Goal: Task Accomplishment & Management: Complete application form

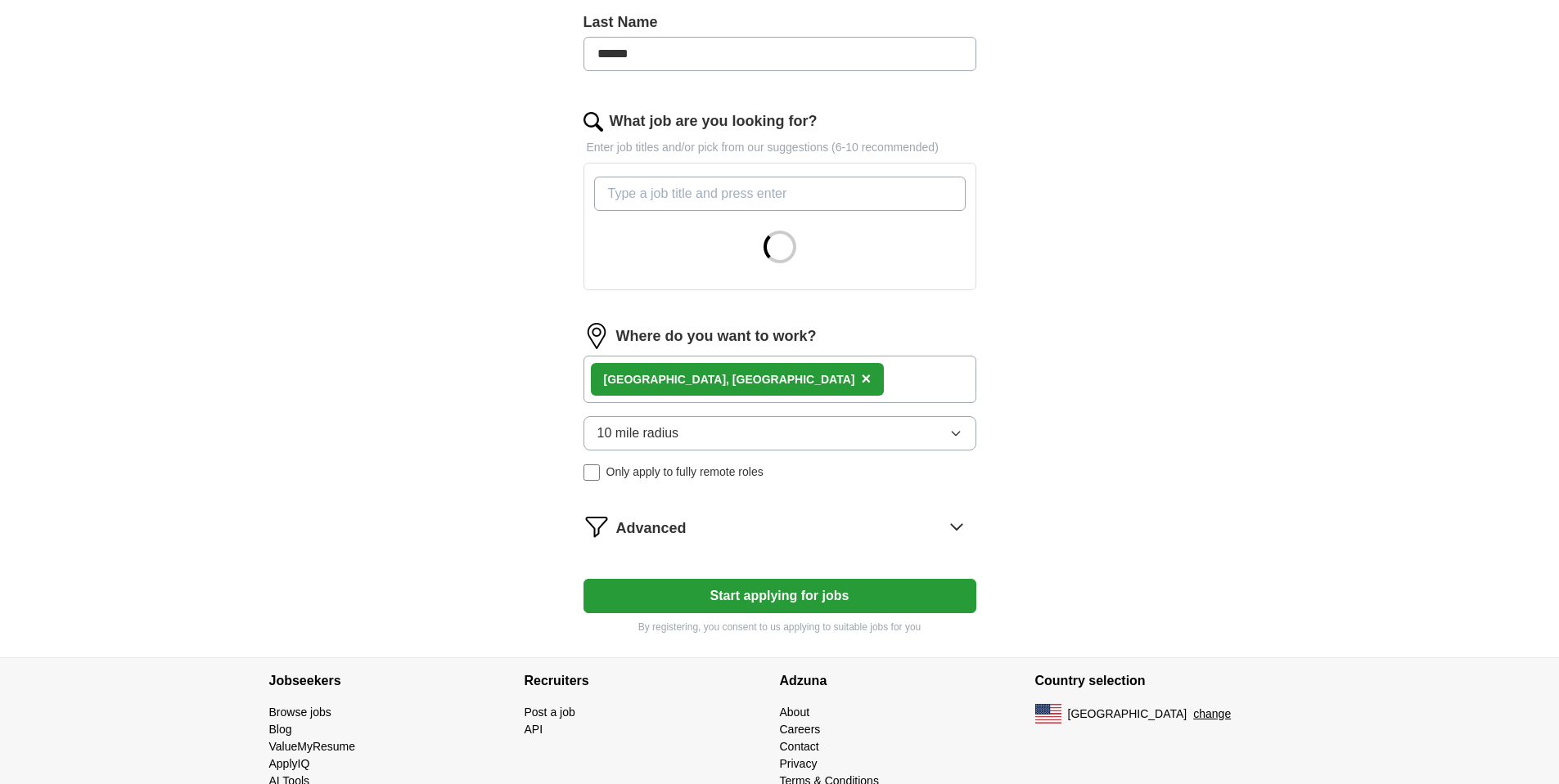
scroll to position [478, 0]
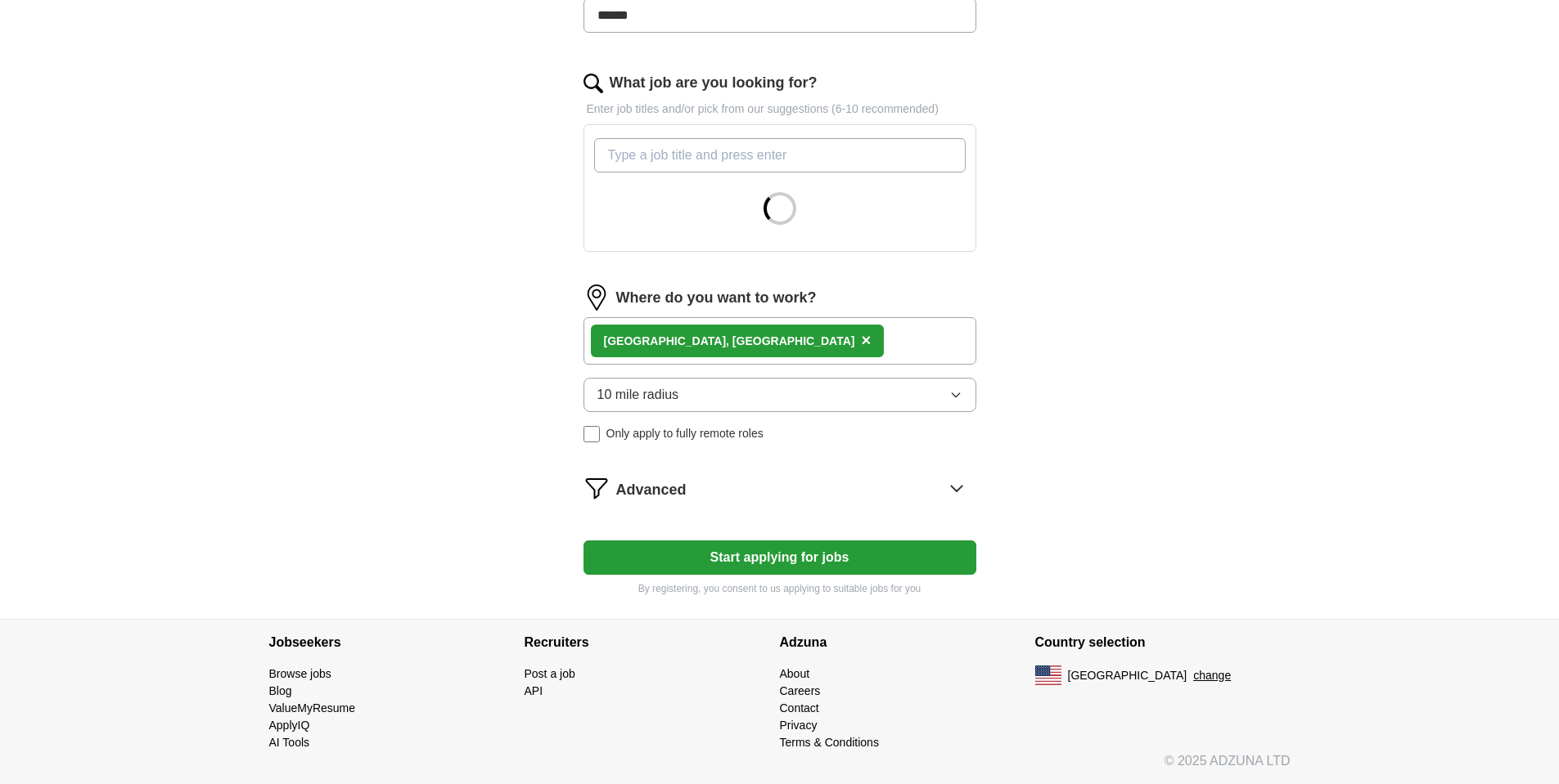
click at [709, 339] on div "[GEOGRAPHIC_DATA], [GEOGRAPHIC_DATA] ×" at bounding box center [737, 341] width 293 height 33
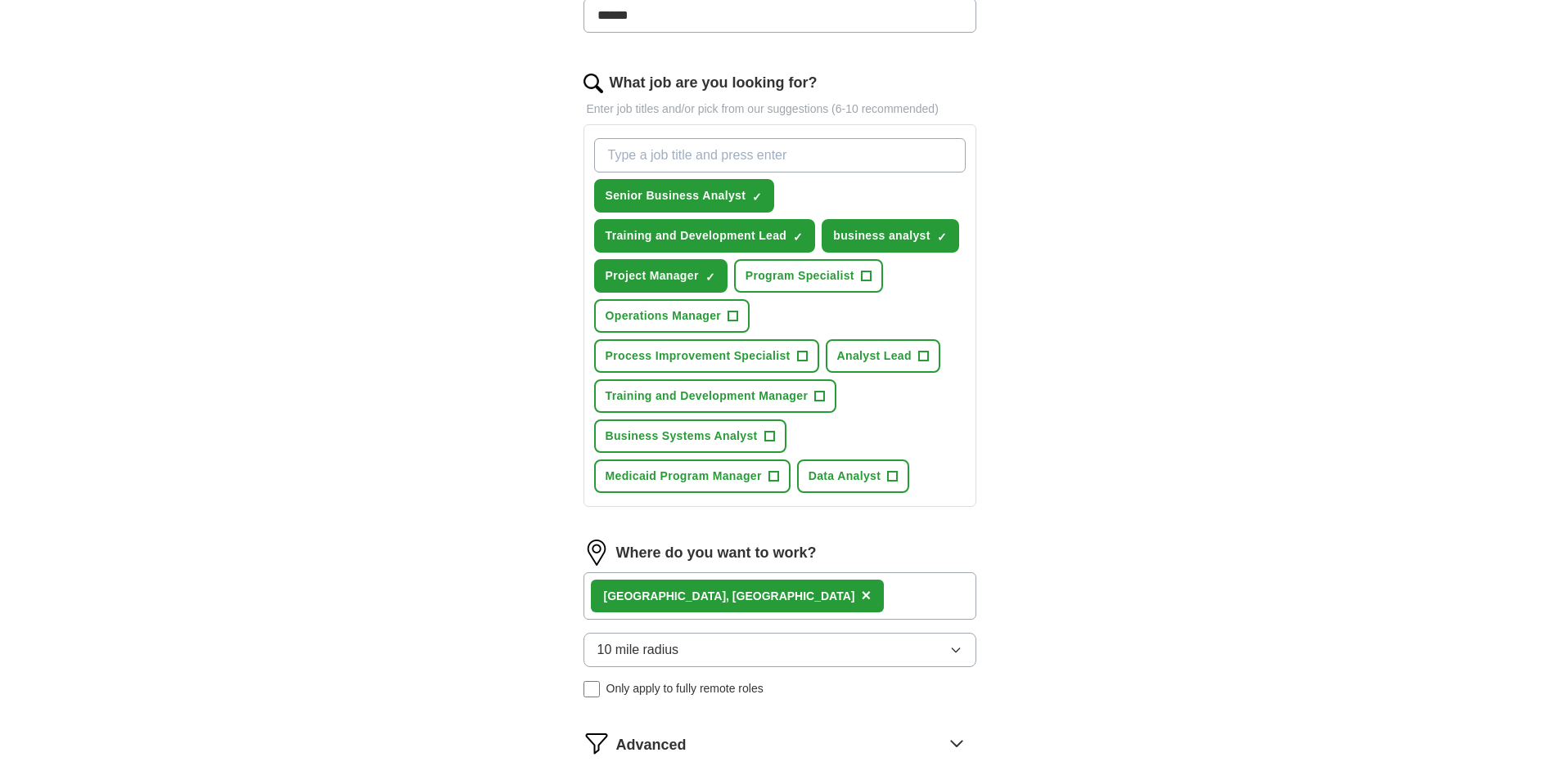
click at [861, 594] on span "×" at bounding box center [865, 596] width 10 height 18
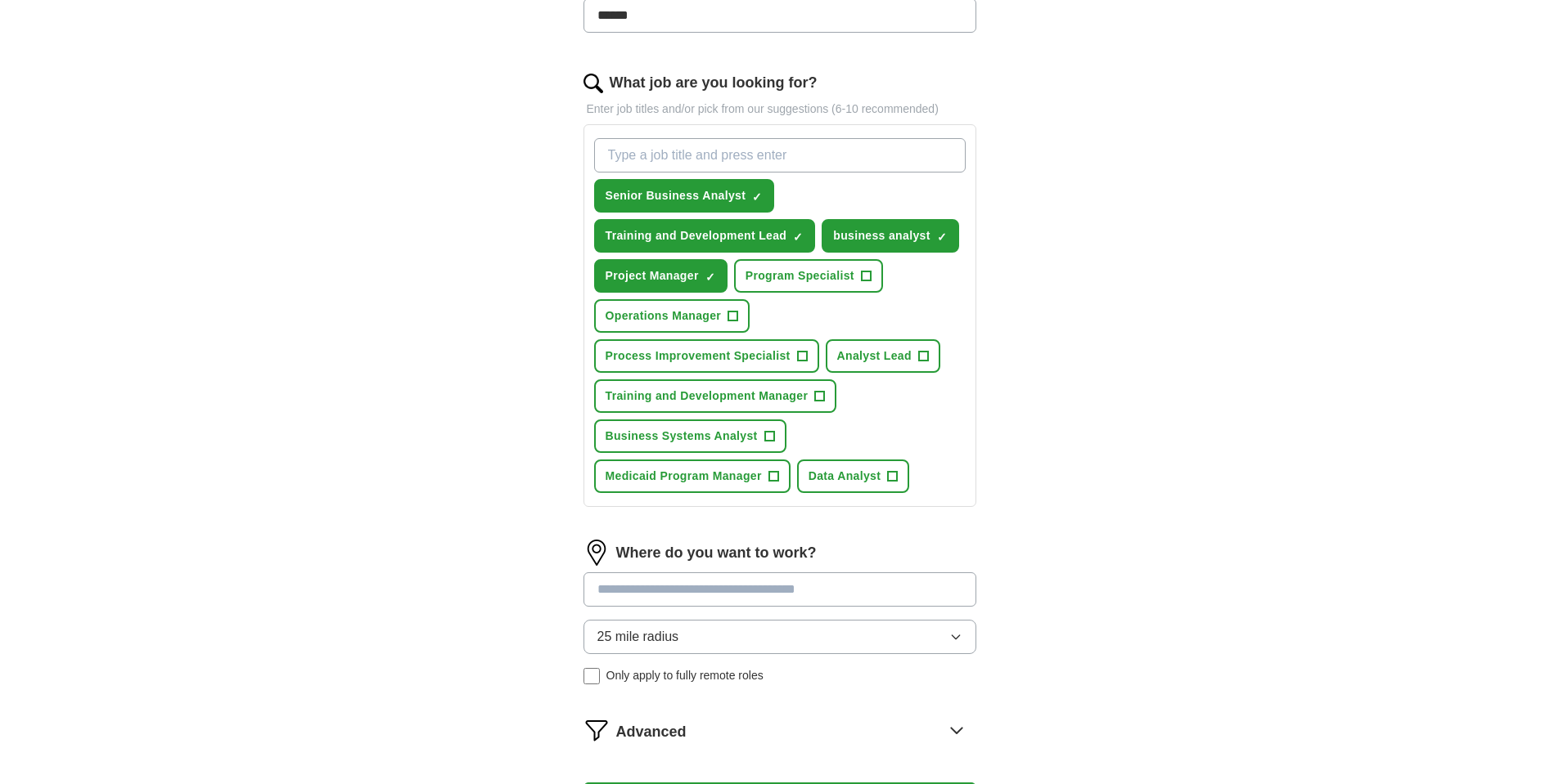
click at [699, 592] on input at bounding box center [780, 590] width 393 height 35
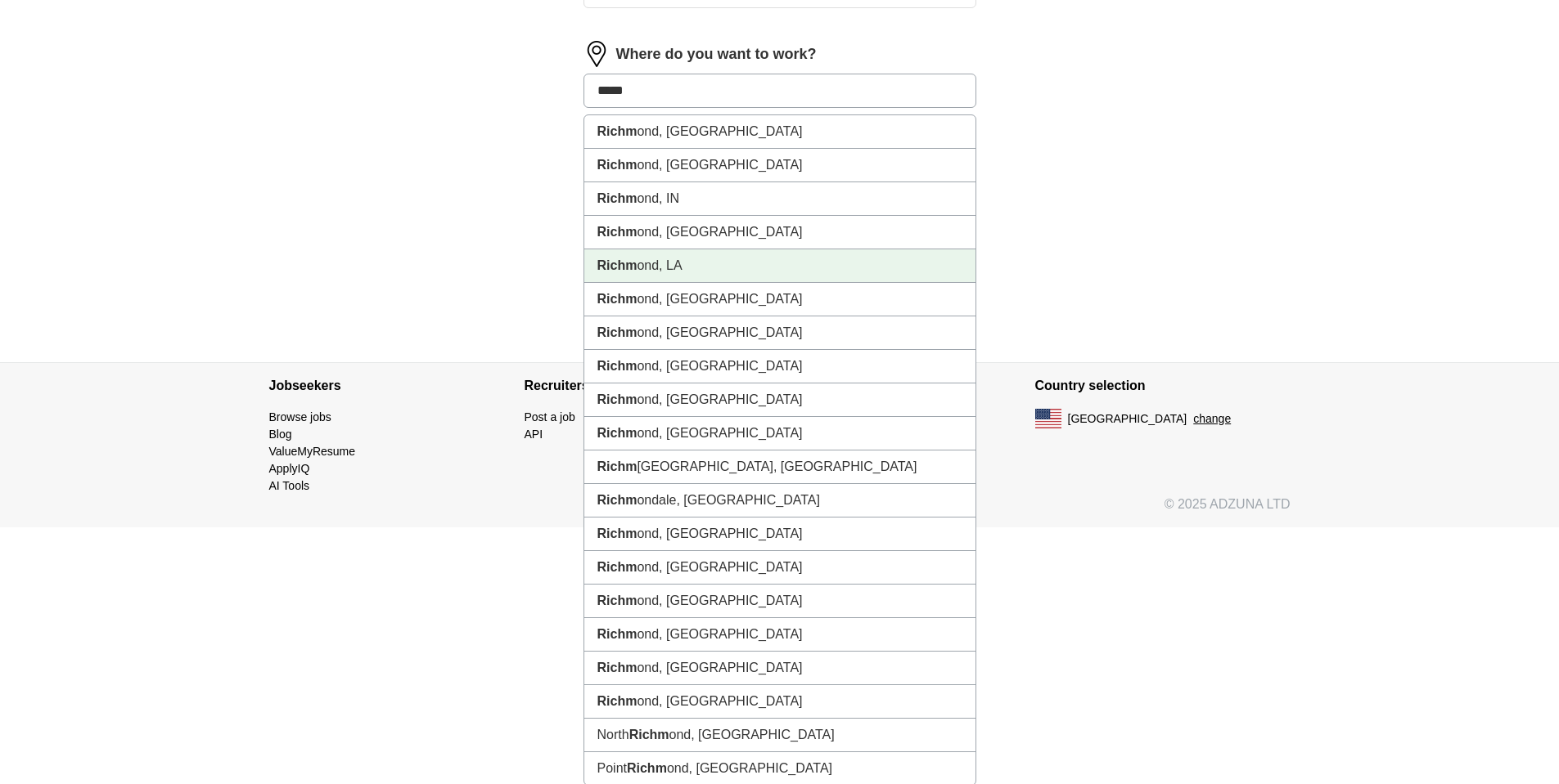
scroll to position [978, 0]
type input "*****"
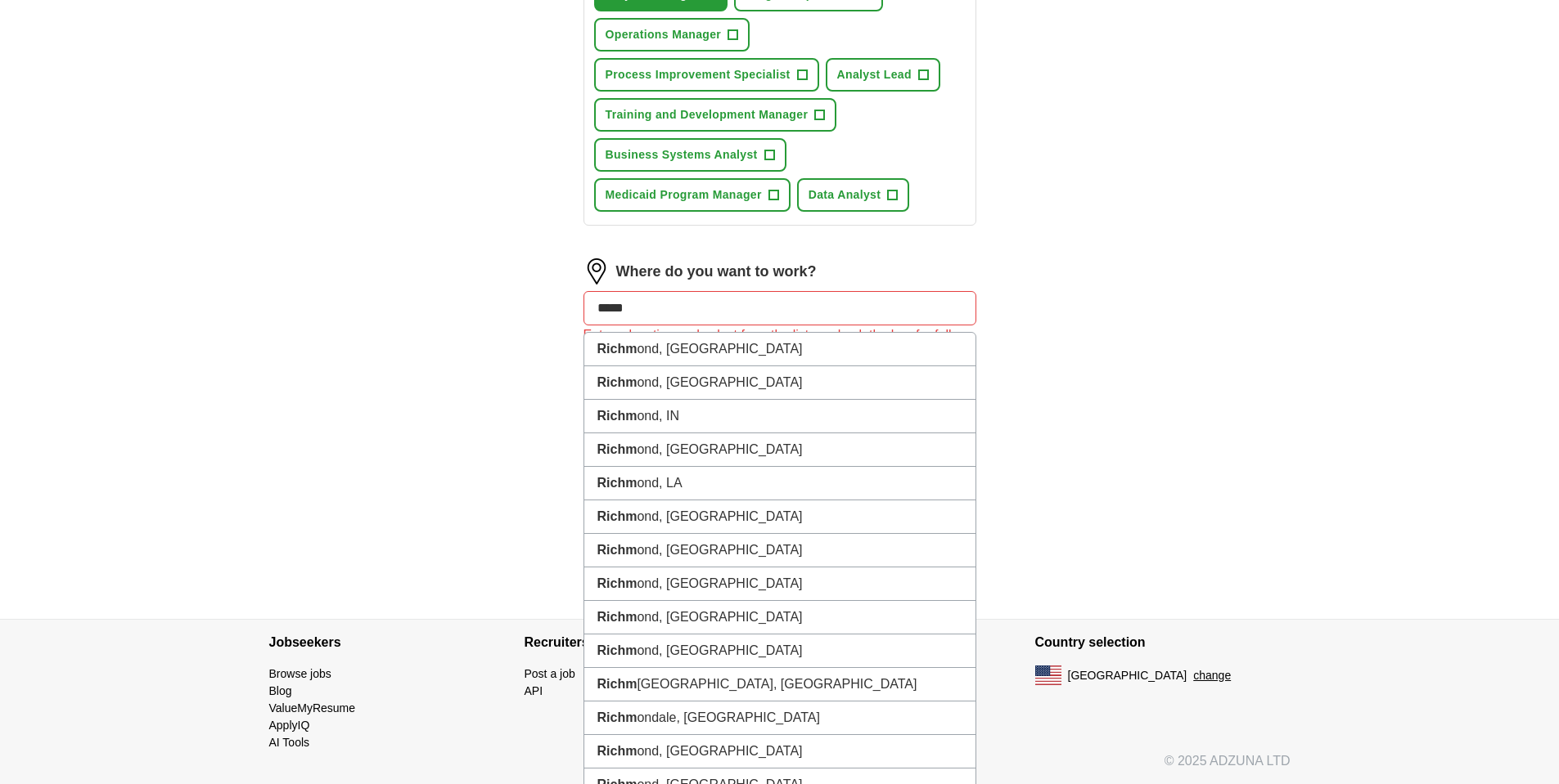
scroll to position [733, 0]
click at [631, 501] on li "Richm ond, ME" at bounding box center [780, 517] width 391 height 34
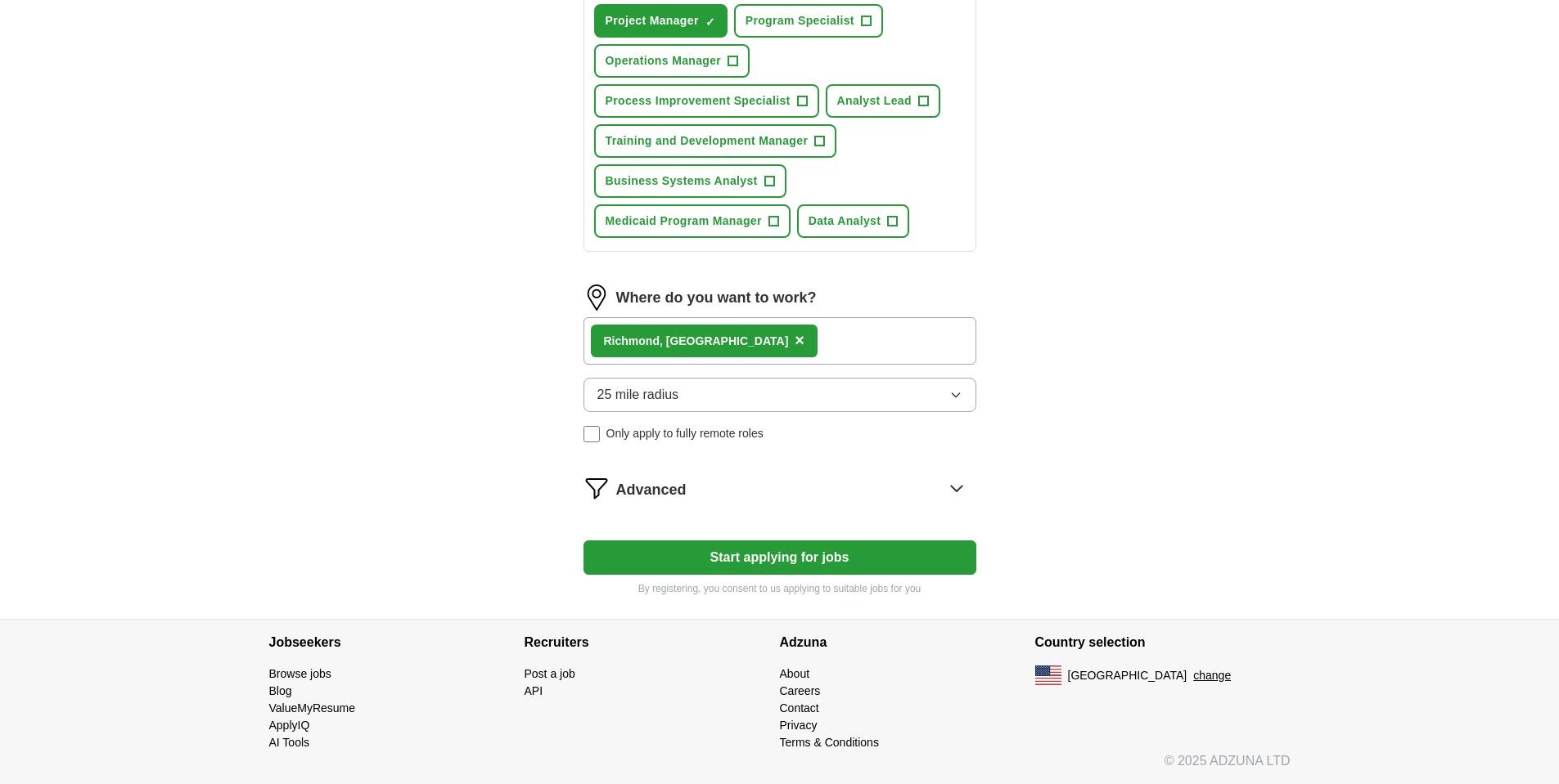
click at [794, 340] on span "×" at bounding box center [799, 340] width 10 height 18
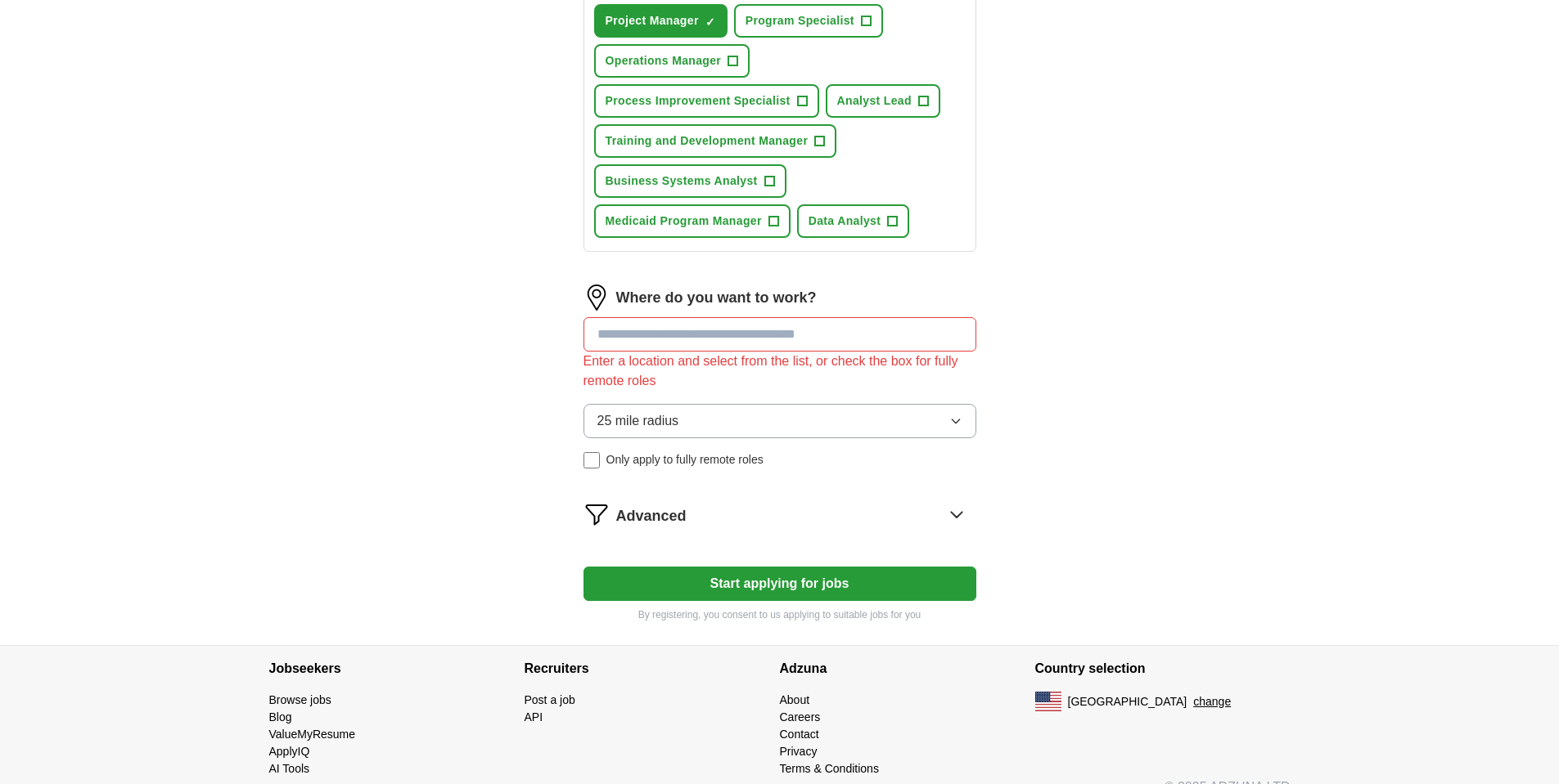
drag, startPoint x: 689, startPoint y: 343, endPoint x: 684, endPoint y: 334, distance: 10.3
click at [688, 341] on input at bounding box center [780, 335] width 393 height 35
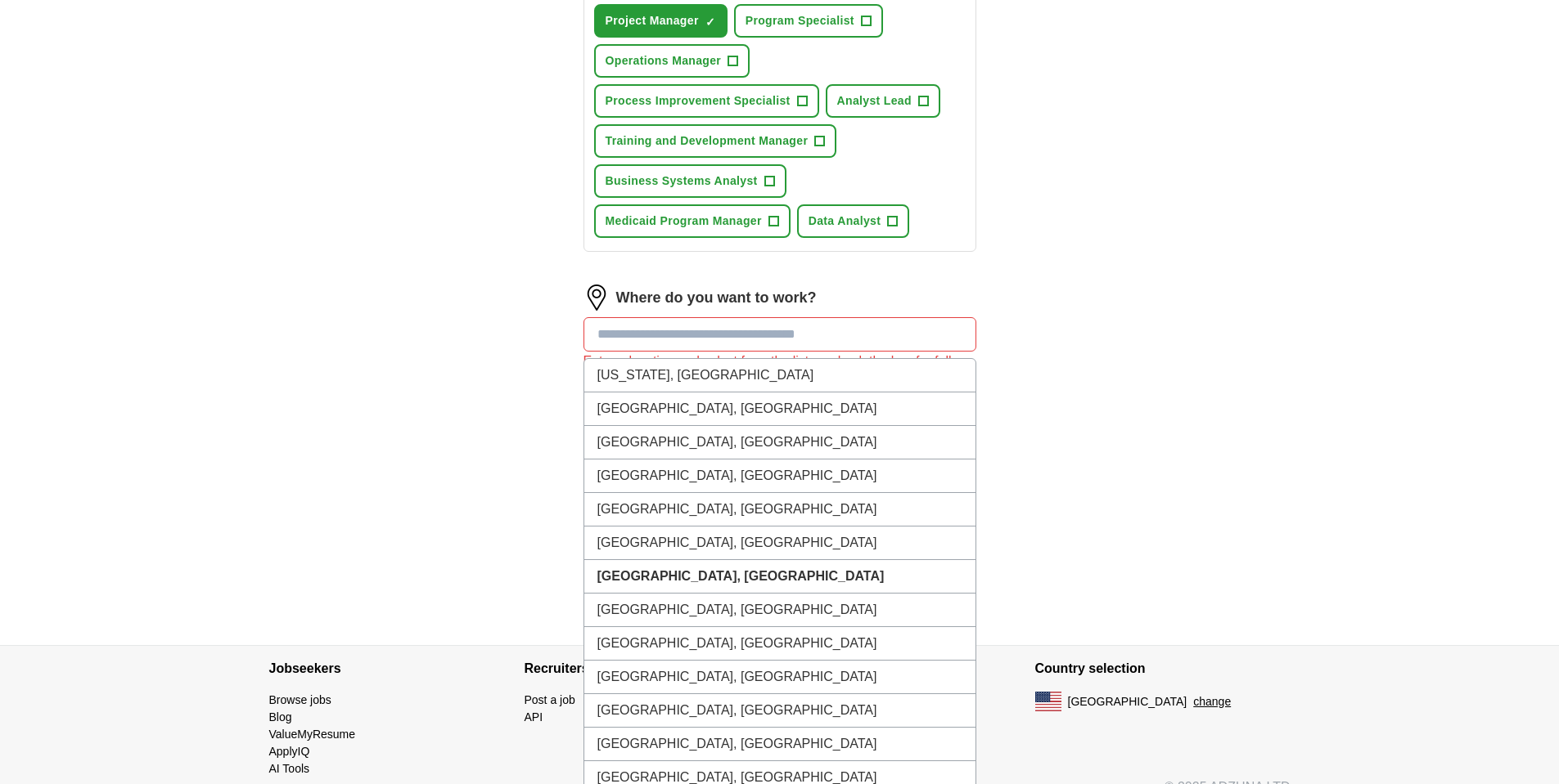
click at [683, 332] on input at bounding box center [780, 335] width 393 height 35
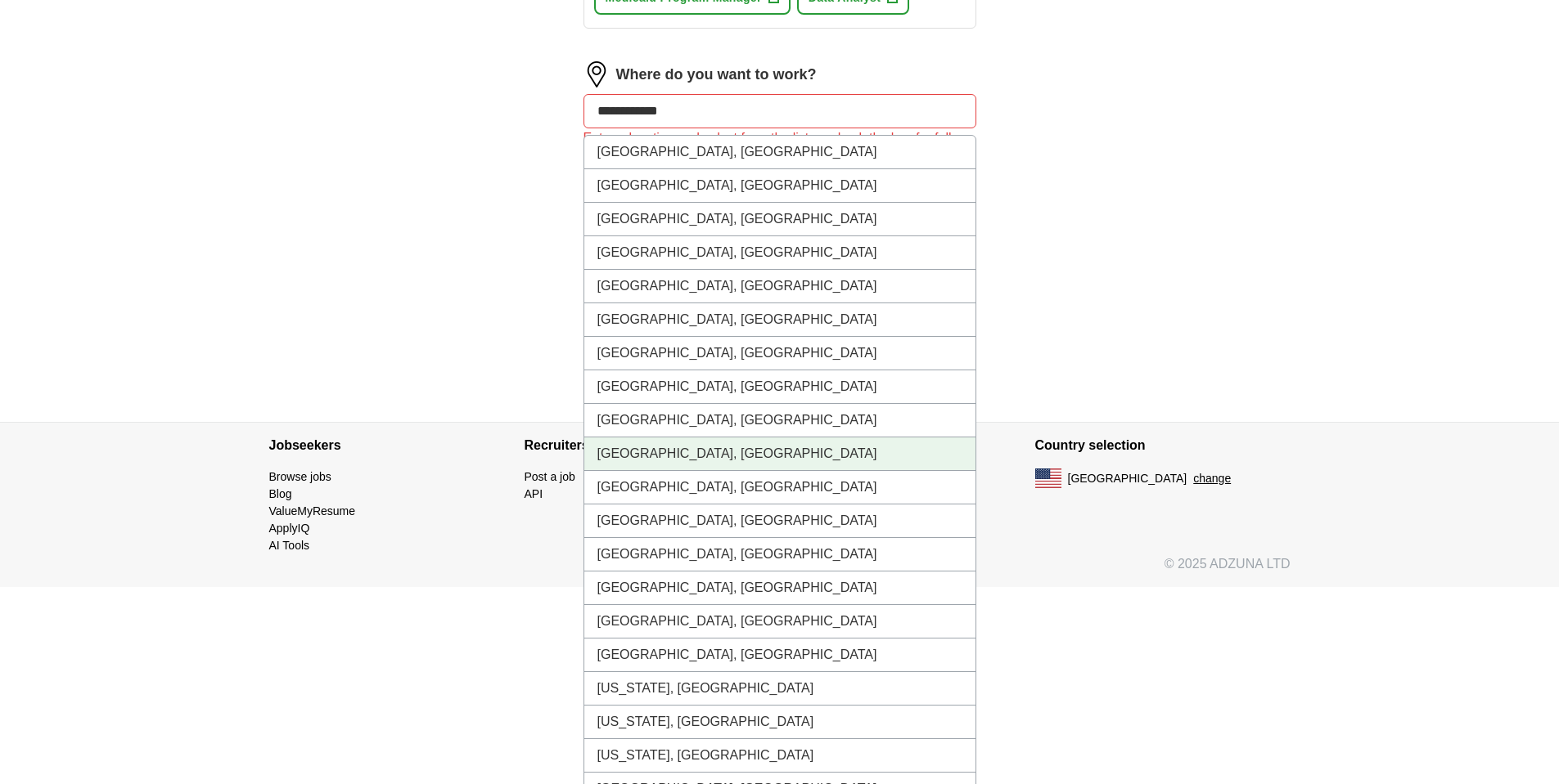
scroll to position [978, 0]
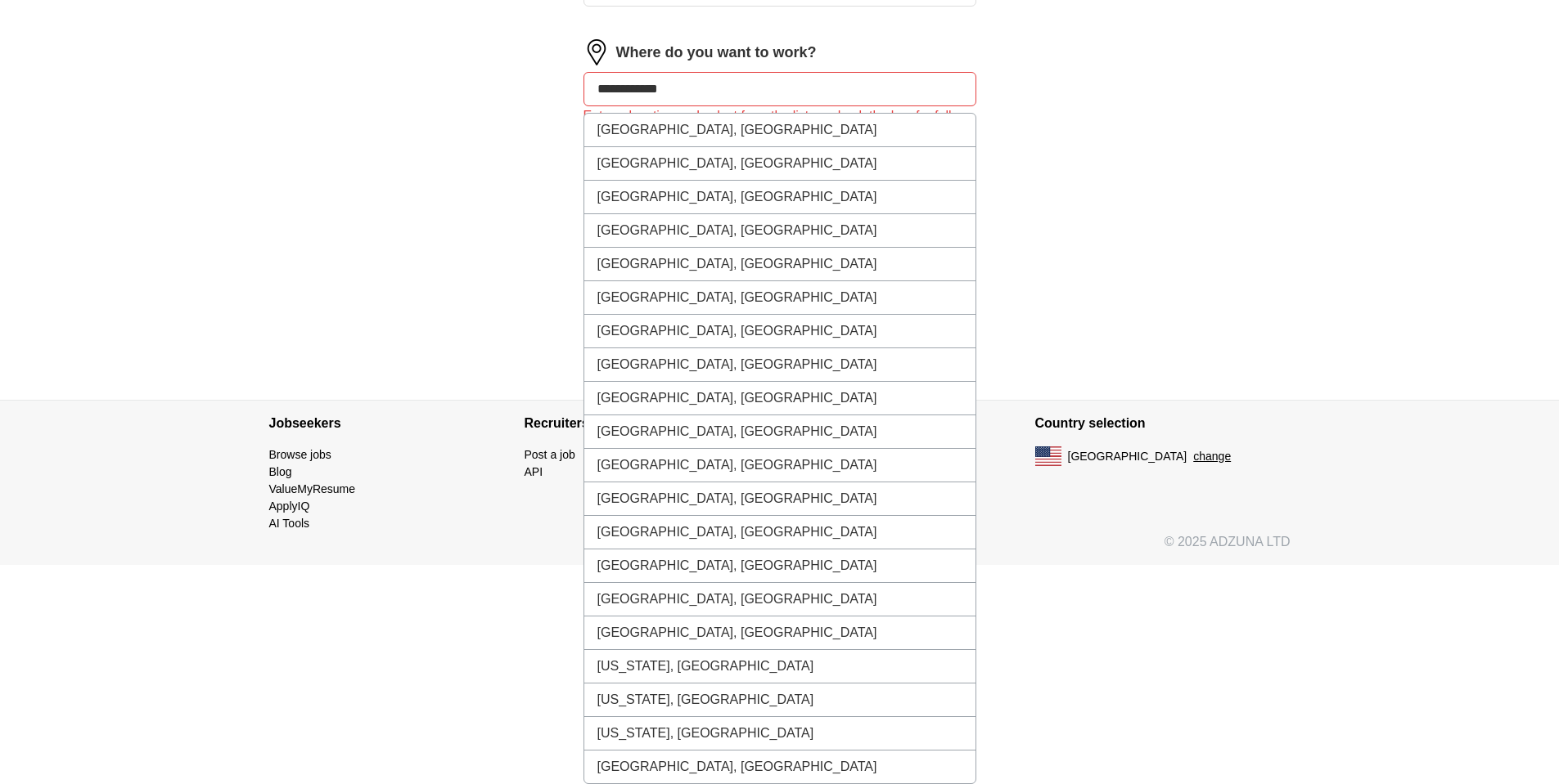
type input "**********"
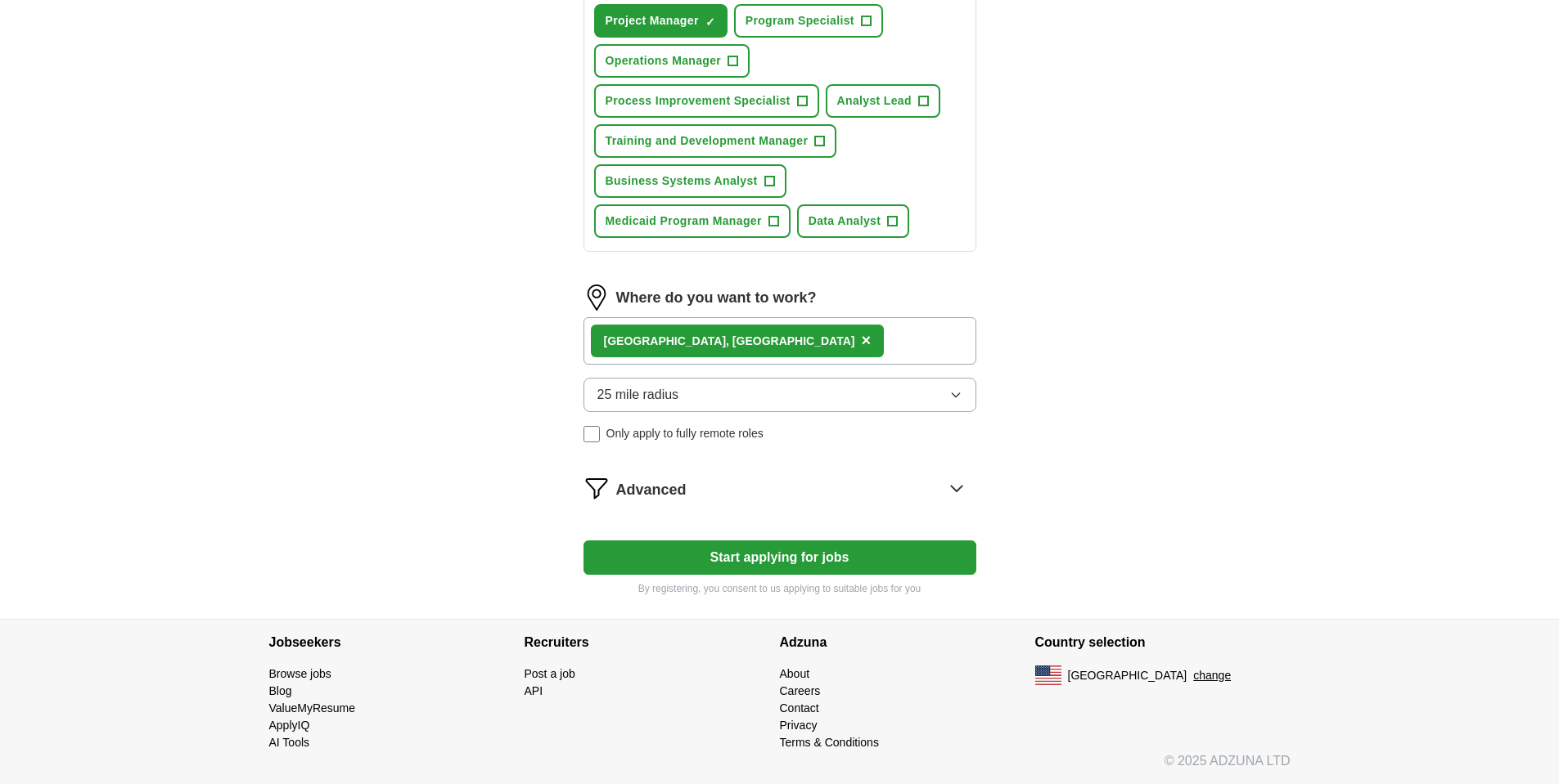
scroll to position [733, 0]
click at [861, 340] on span "×" at bounding box center [865, 340] width 10 height 18
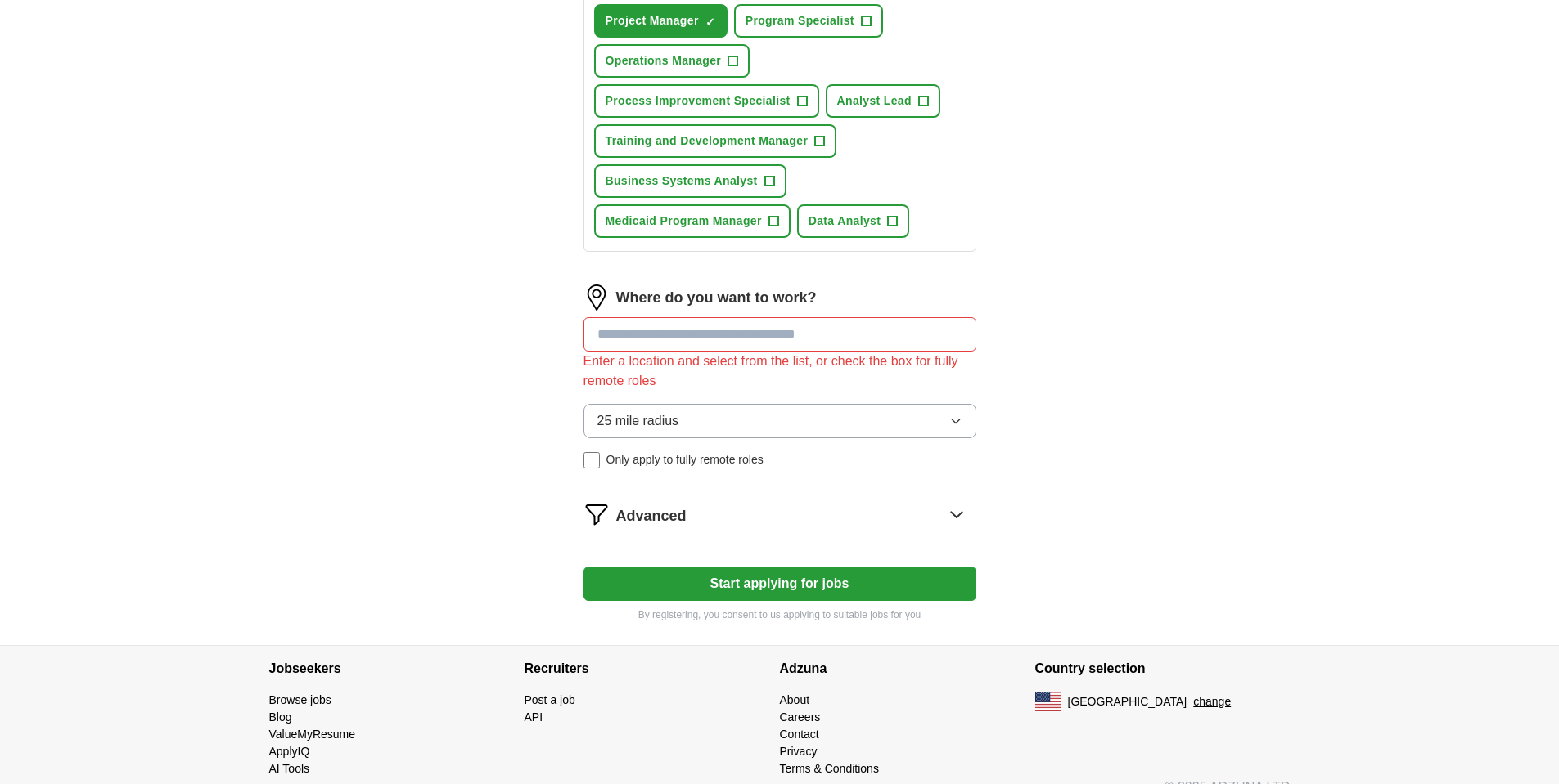
click at [645, 335] on input at bounding box center [780, 335] width 393 height 35
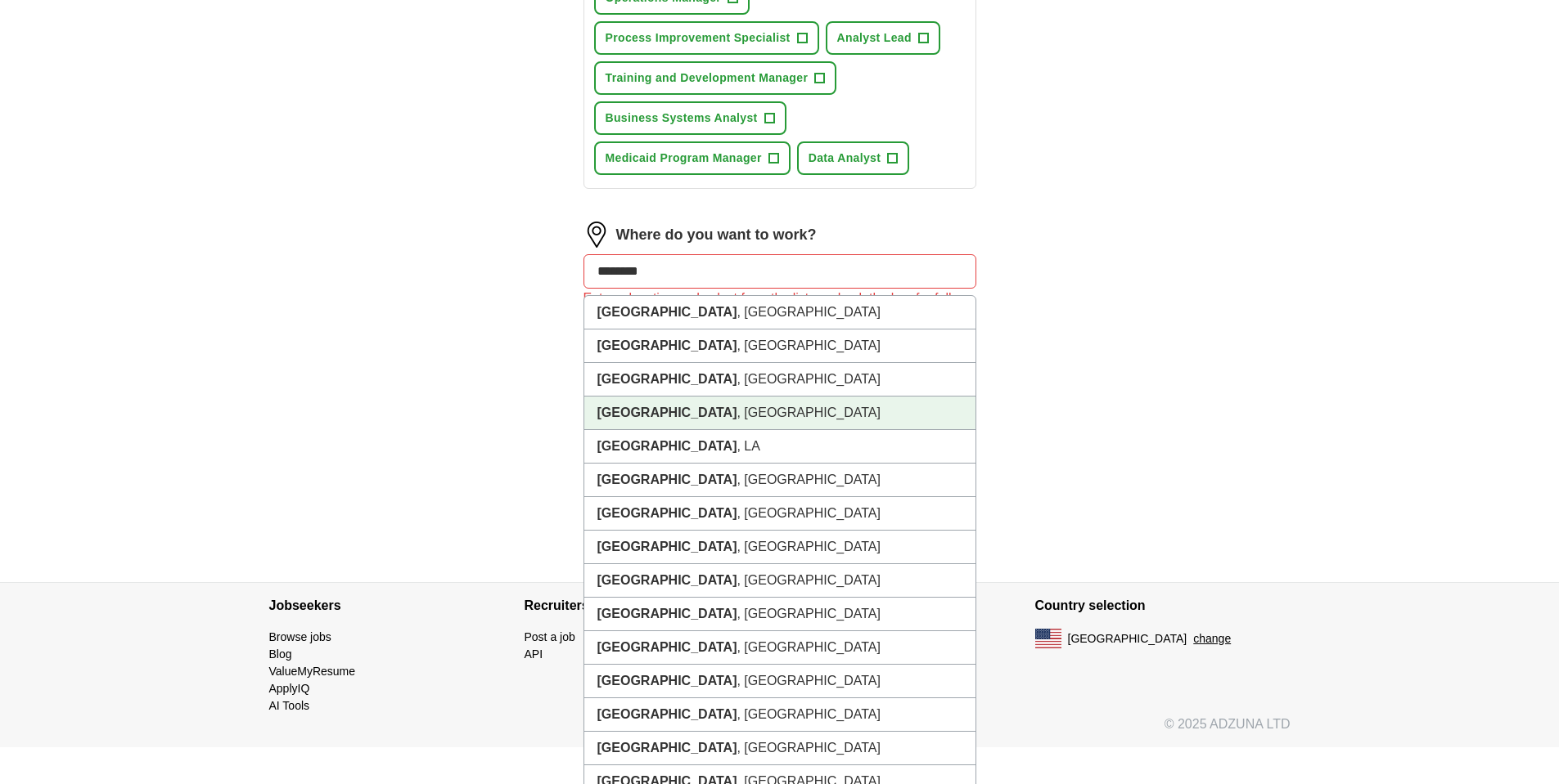
scroll to position [978, 0]
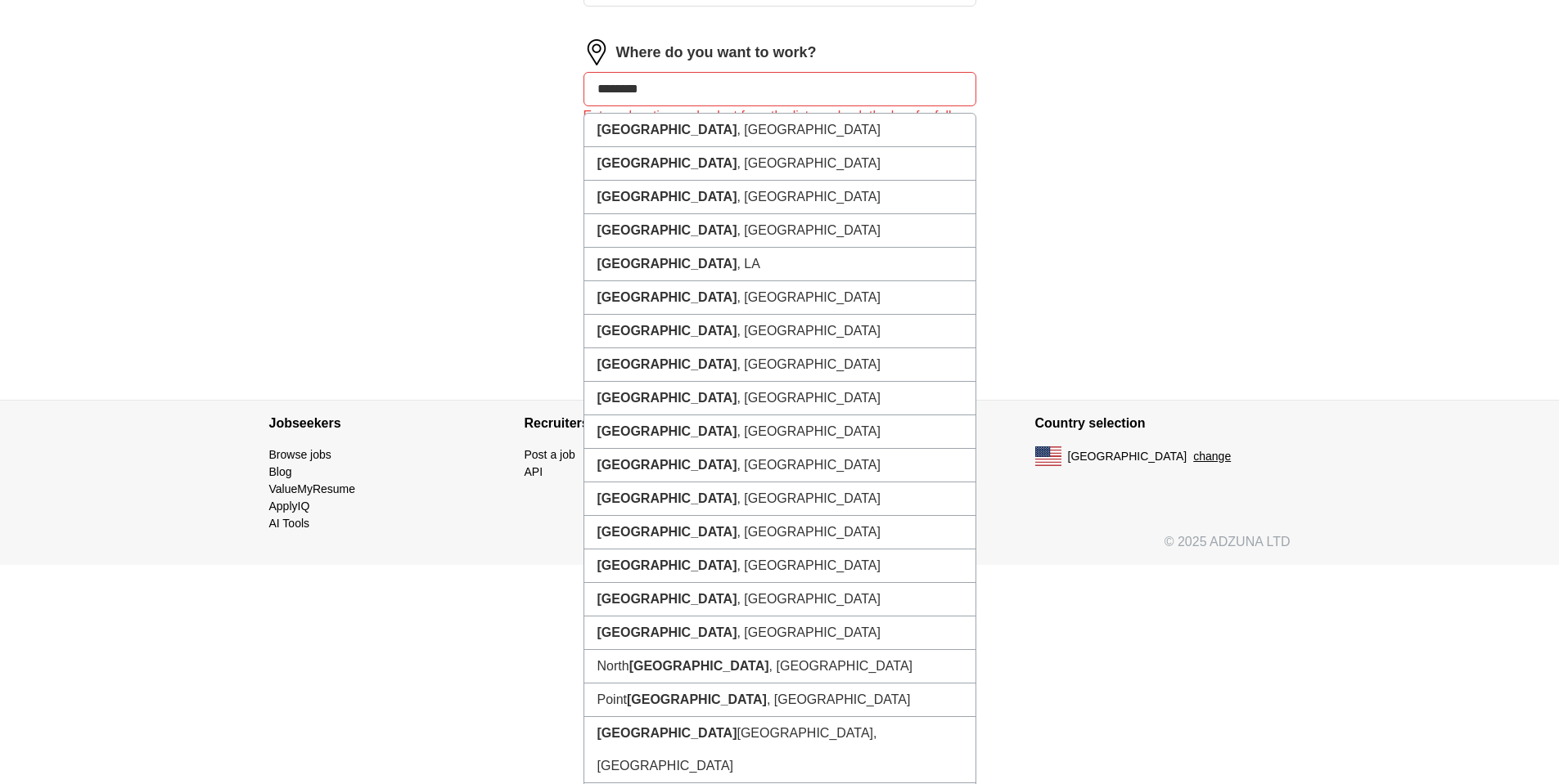
click at [679, 86] on input "********" at bounding box center [780, 89] width 393 height 35
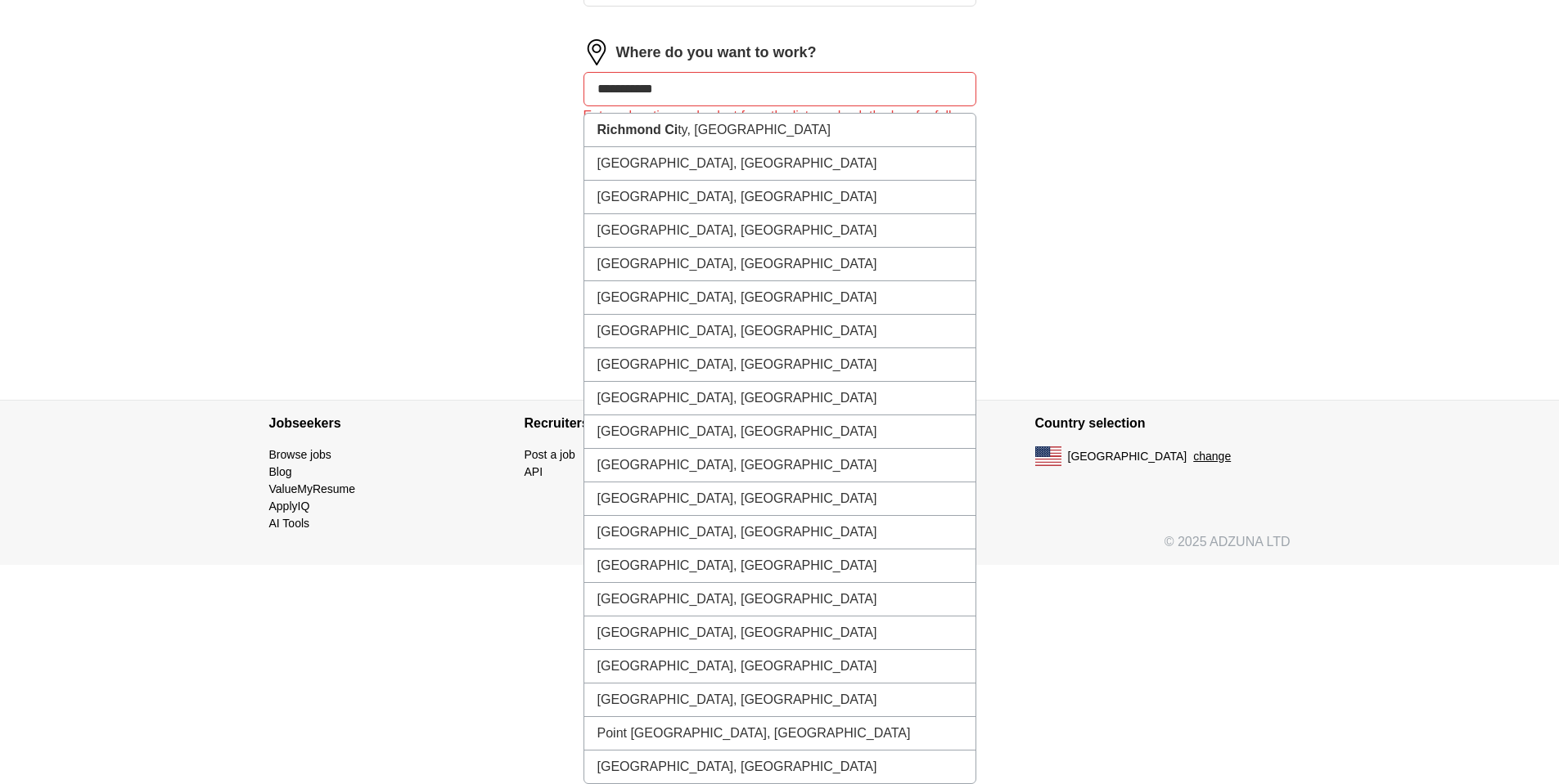
type input "**********"
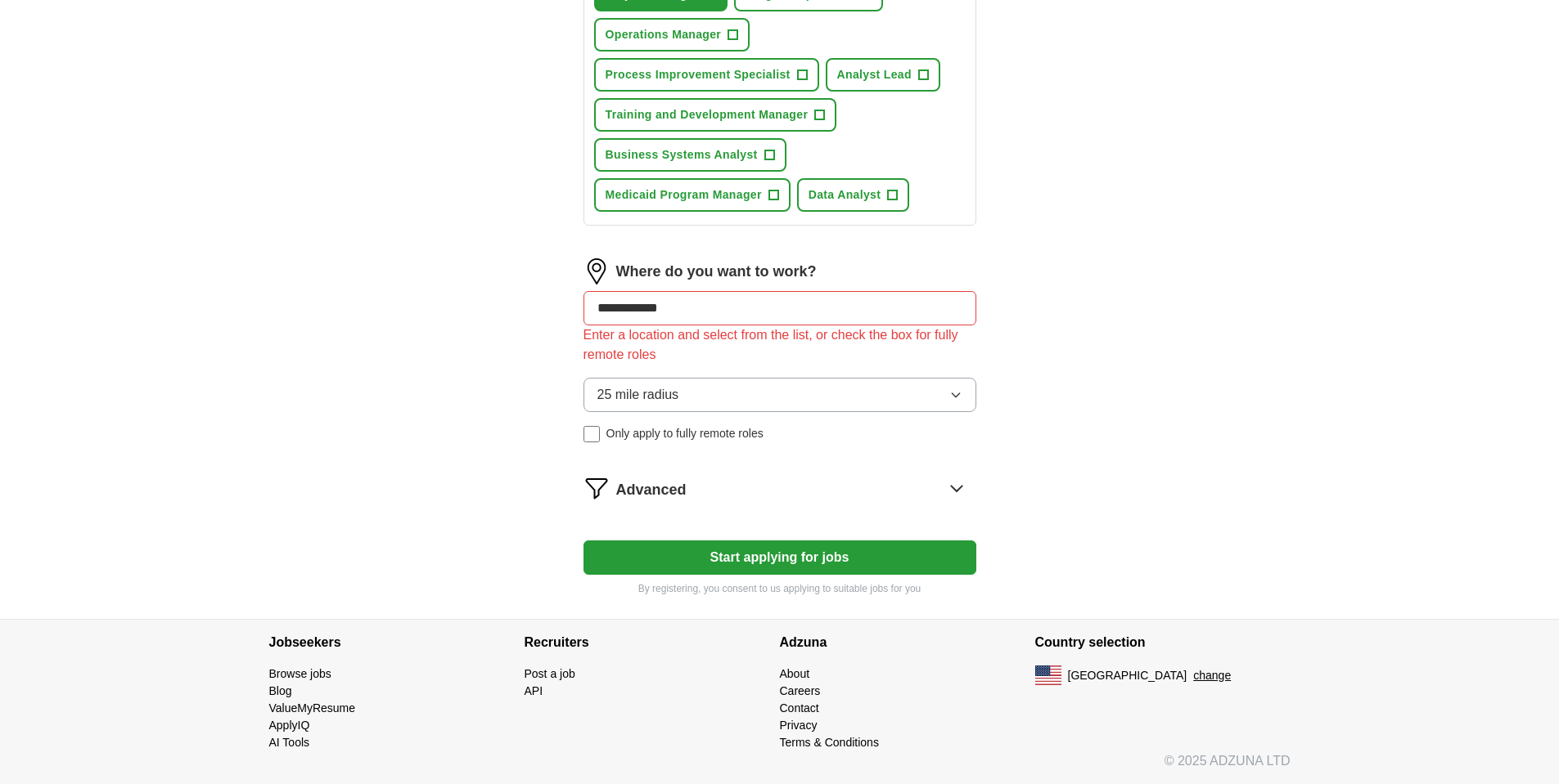
scroll to position [733, 0]
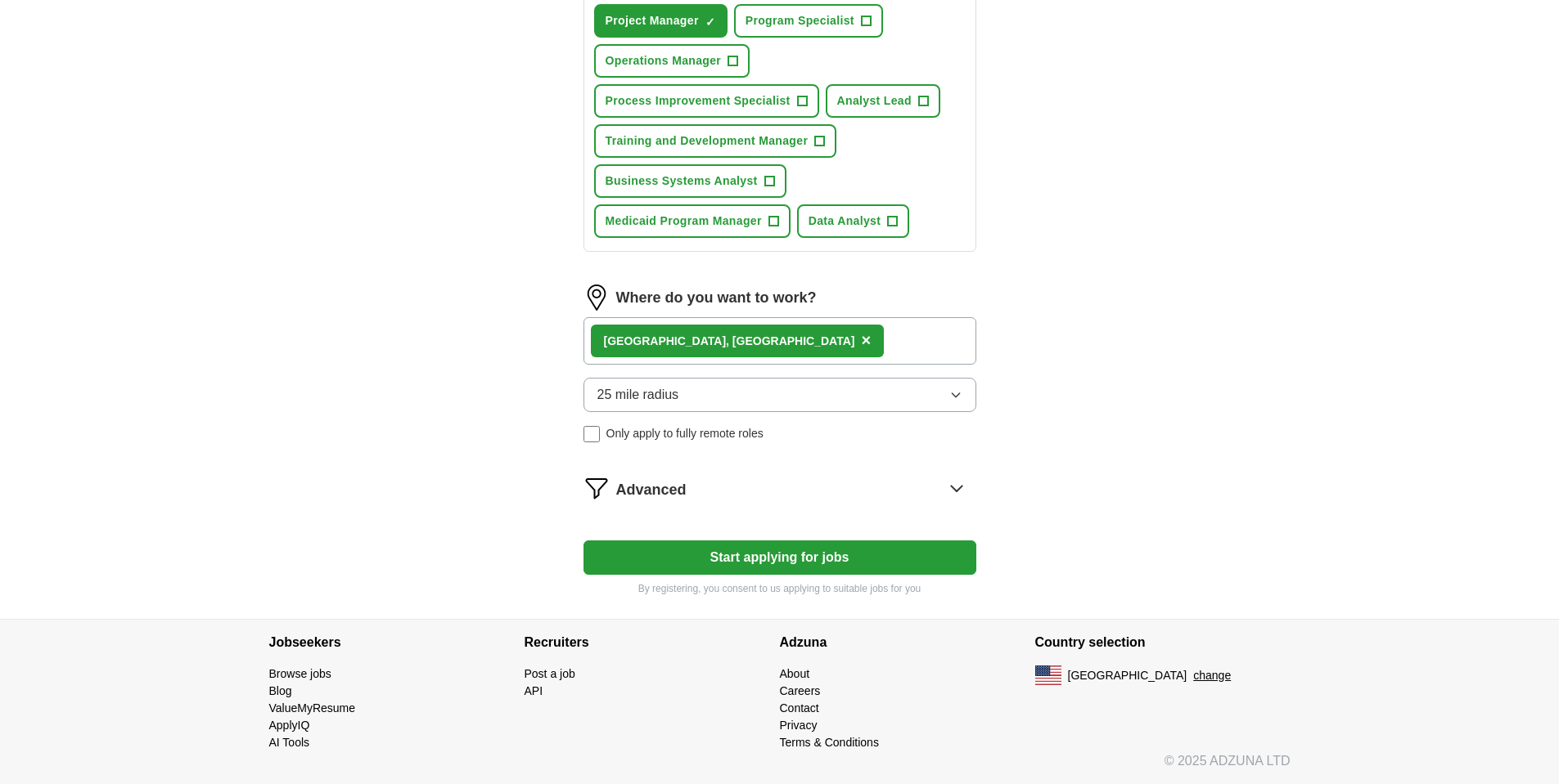
click at [703, 337] on div "[GEOGRAPHIC_DATA], [GEOGRAPHIC_DATA] ×" at bounding box center [737, 341] width 293 height 33
click at [698, 342] on div "[GEOGRAPHIC_DATA], [GEOGRAPHIC_DATA] ×" at bounding box center [737, 341] width 293 height 33
click at [861, 341] on span "×" at bounding box center [865, 340] width 10 height 18
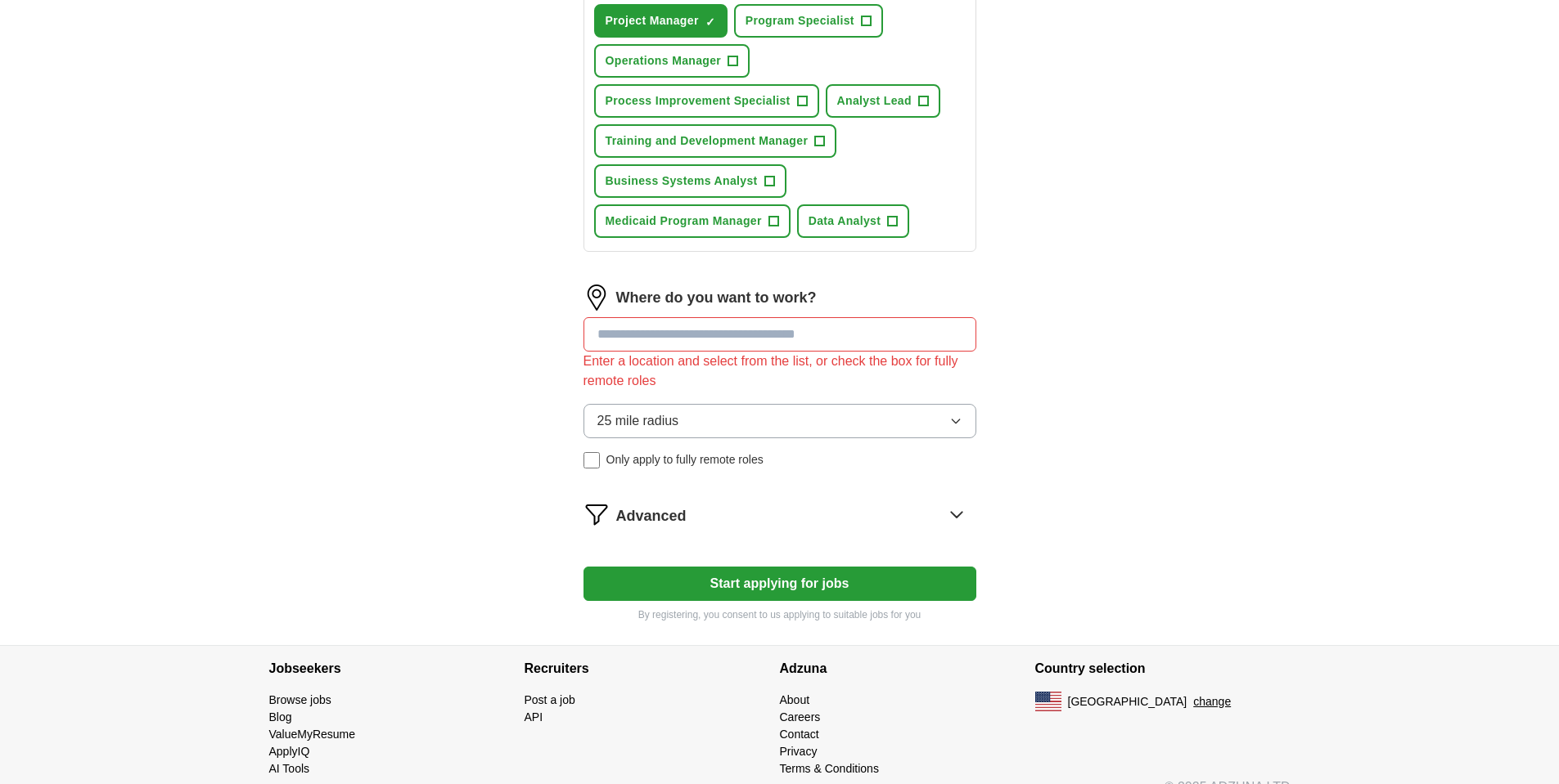
click at [690, 334] on input at bounding box center [780, 335] width 393 height 35
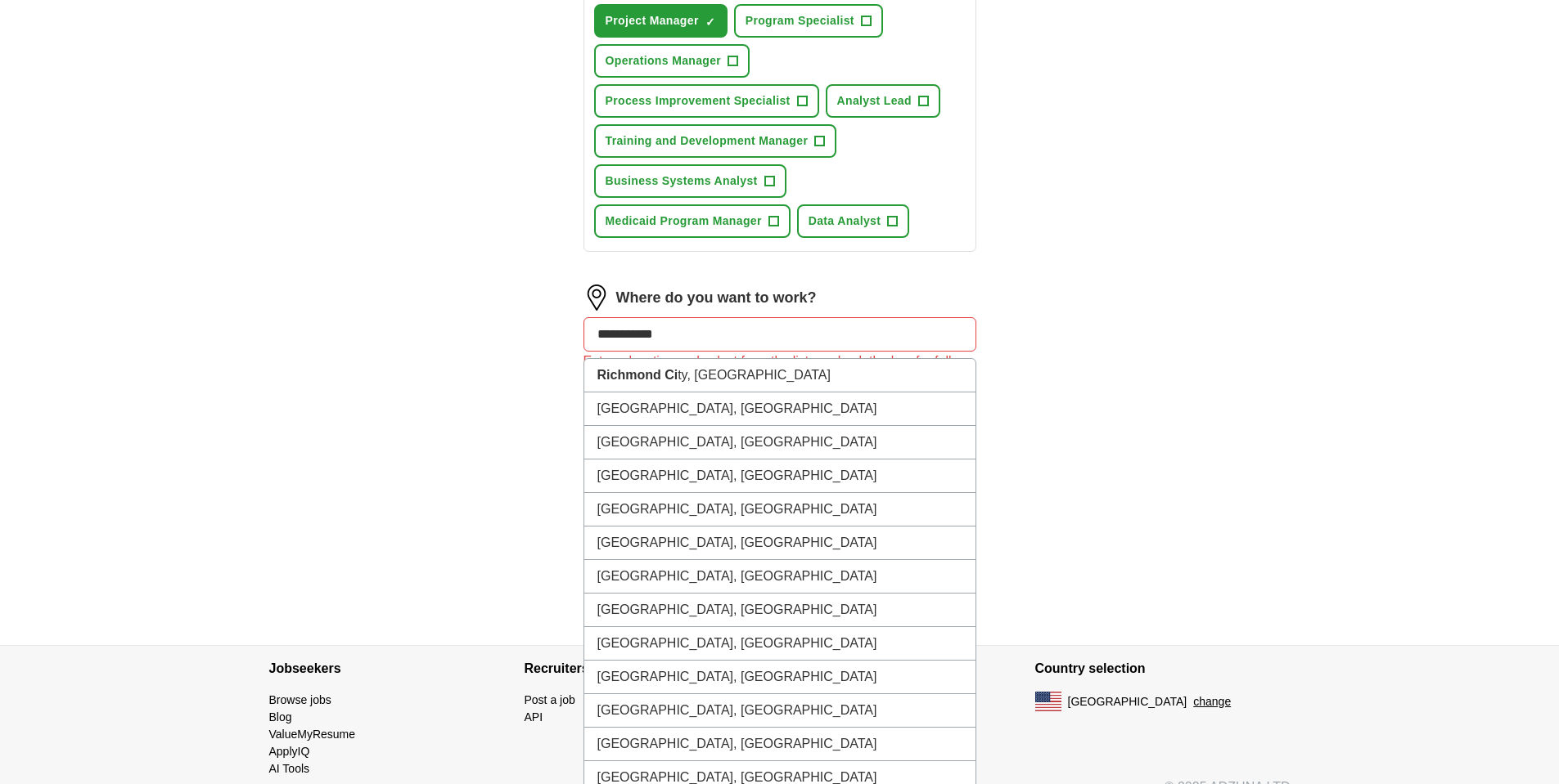
type input "**********"
